Goal: Navigation & Orientation: Find specific page/section

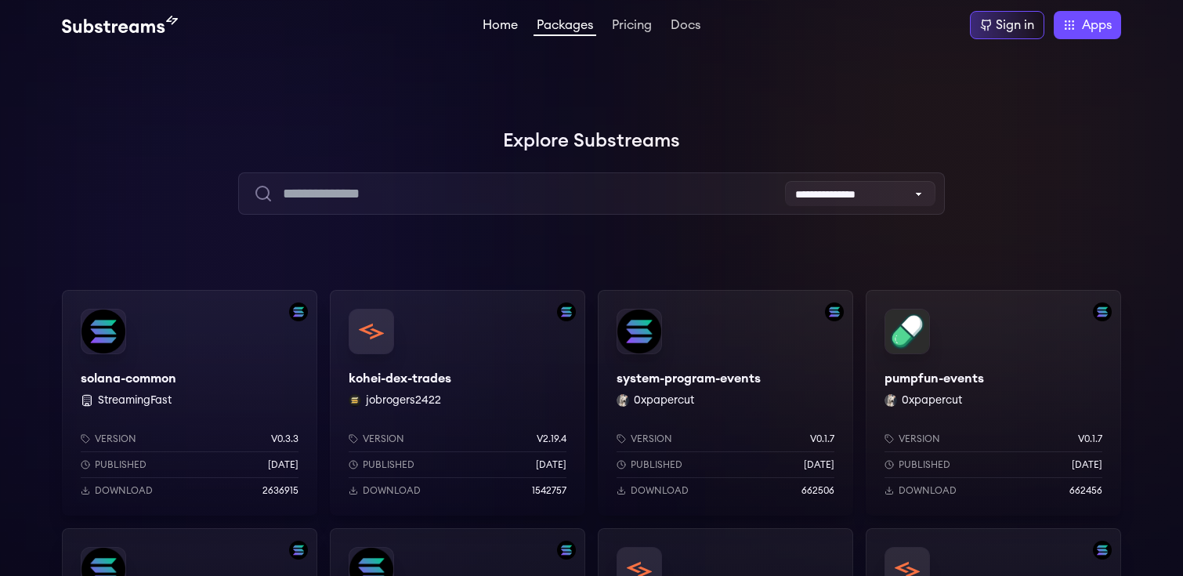
click at [495, 19] on link "Home" at bounding box center [501, 27] width 42 height 16
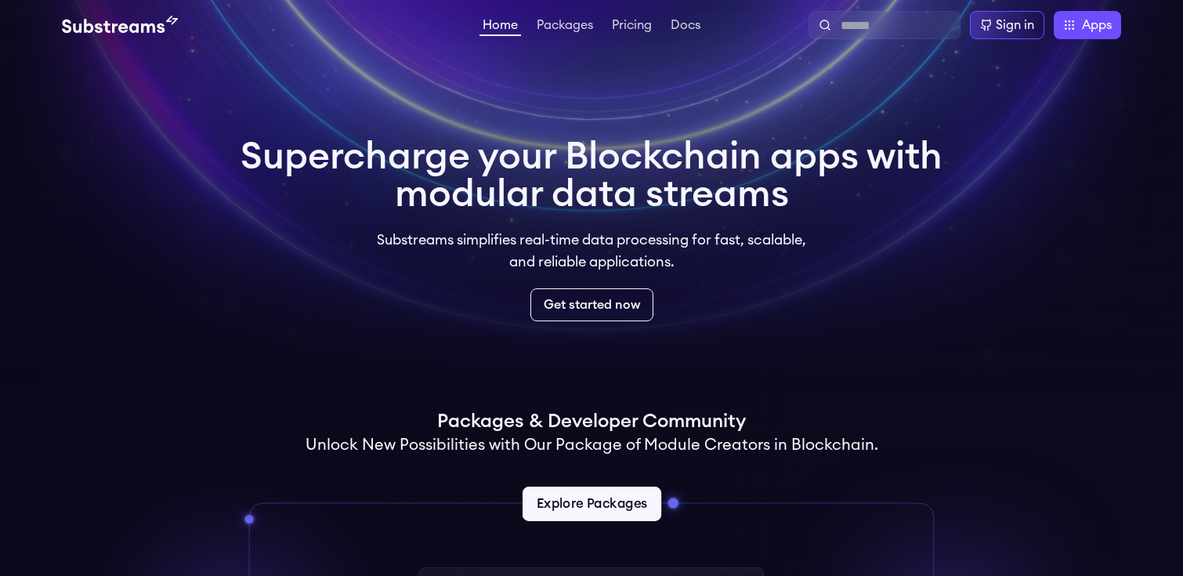
click at [609, 501] on link "Explore Packages" at bounding box center [591, 504] width 139 height 34
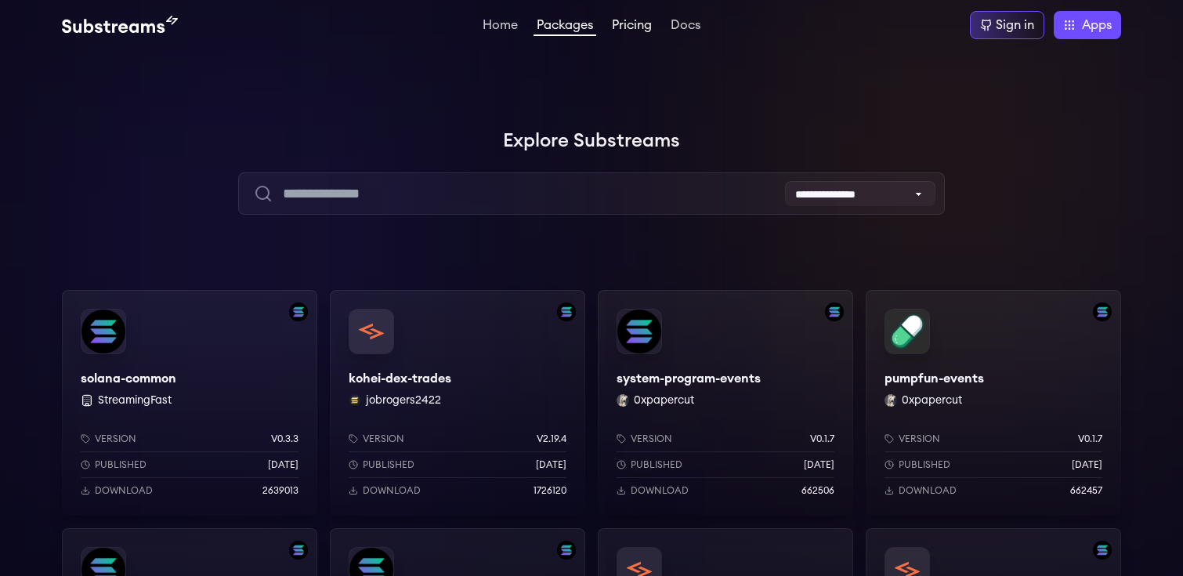
click at [639, 31] on link "Pricing" at bounding box center [632, 27] width 46 height 16
